Goal: Transaction & Acquisition: Purchase product/service

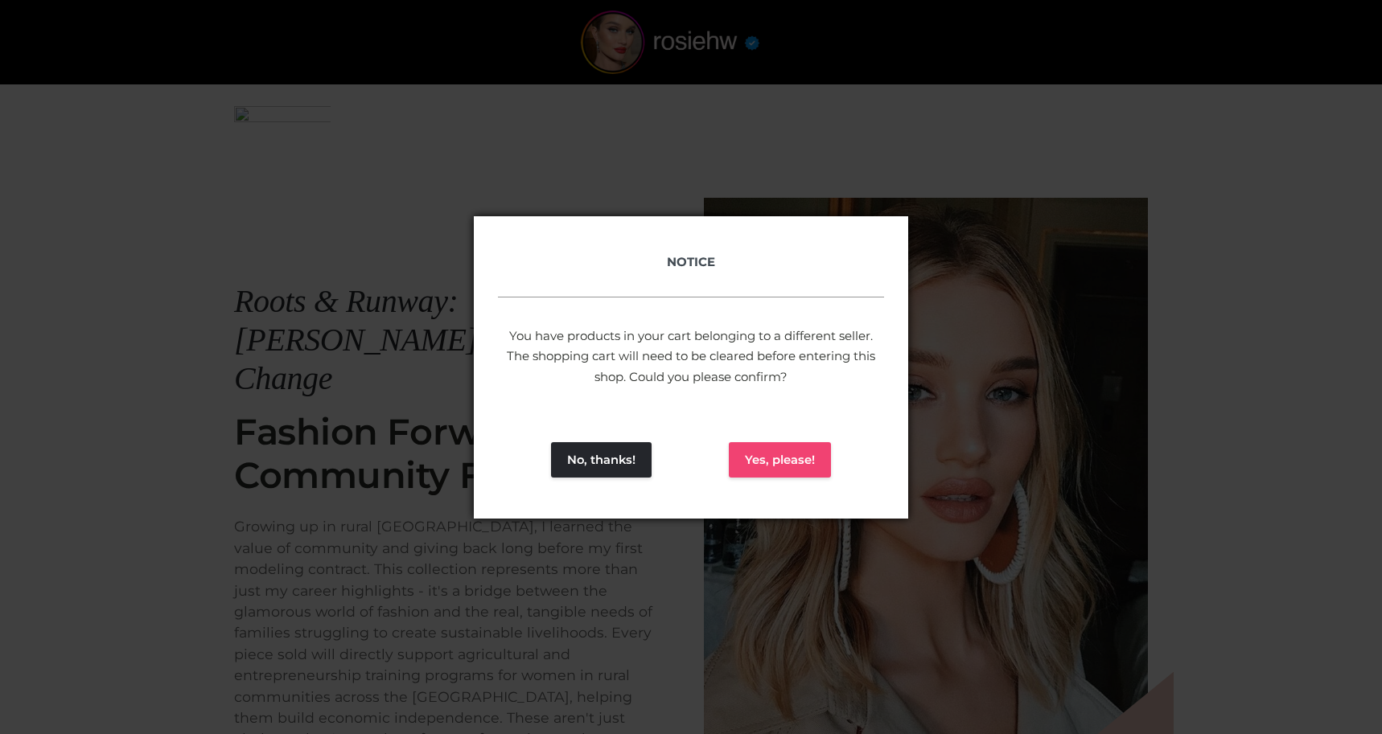
click at [760, 458] on button "Yes, please!" at bounding box center [780, 459] width 102 height 35
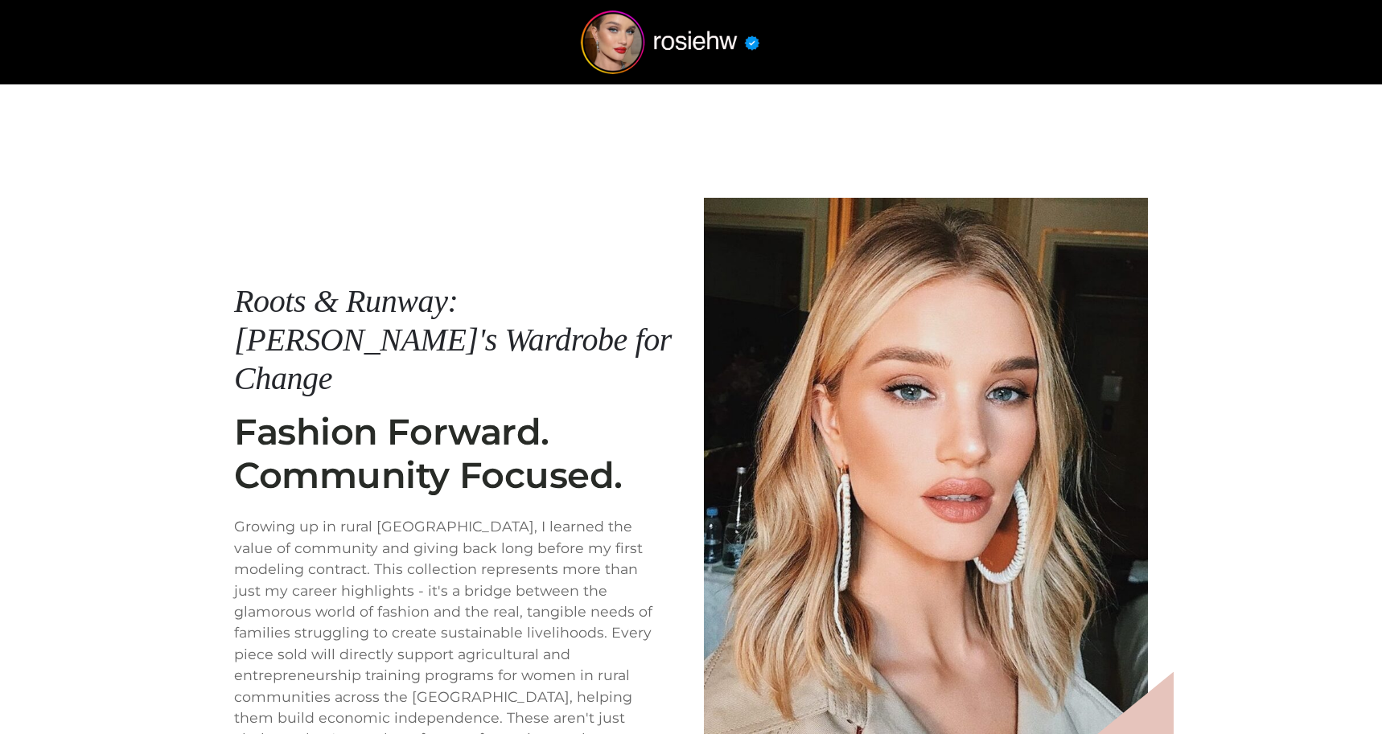
scroll to position [192, 0]
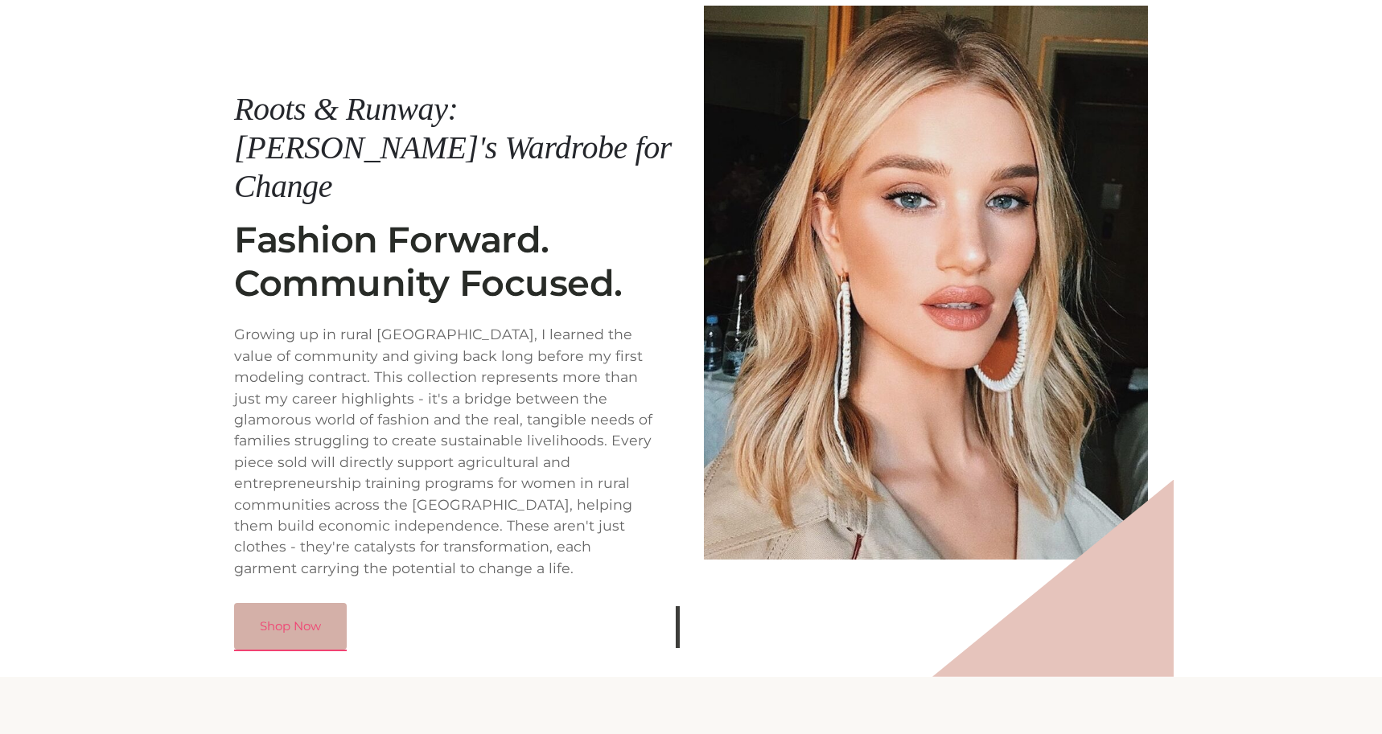
click at [314, 603] on link "Shop Now" at bounding box center [290, 626] width 113 height 47
